Goal: Task Accomplishment & Management: Use online tool/utility

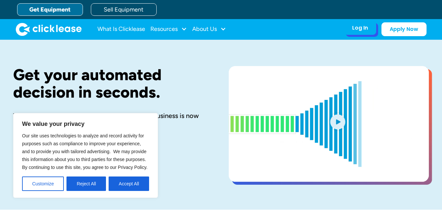
click at [363, 30] on div "Log In" at bounding box center [360, 28] width 16 height 7
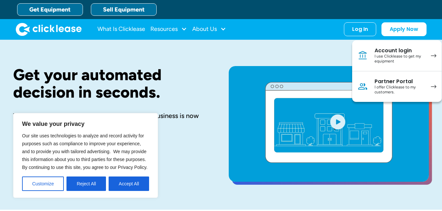
click at [122, 9] on link "Sell Equipment" at bounding box center [124, 9] width 66 height 12
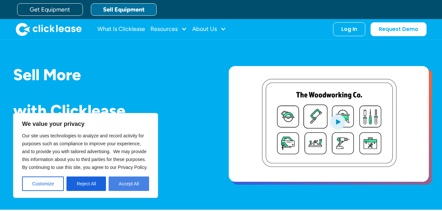
click at [117, 184] on button "Accept All" at bounding box center [129, 184] width 40 height 14
